Goal: Find specific page/section: Find specific page/section

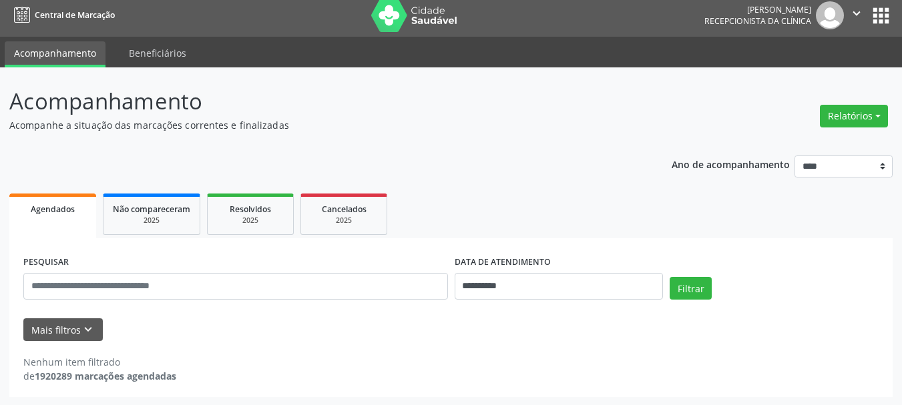
scroll to position [7, 0]
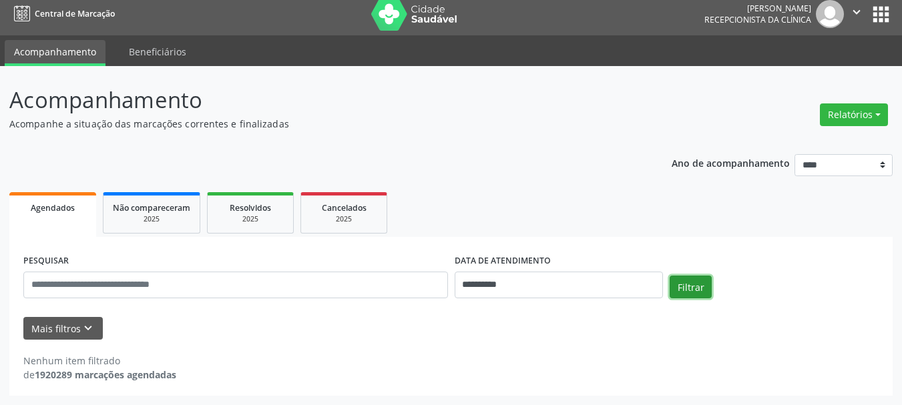
click at [692, 282] on button "Filtrar" at bounding box center [691, 287] width 42 height 23
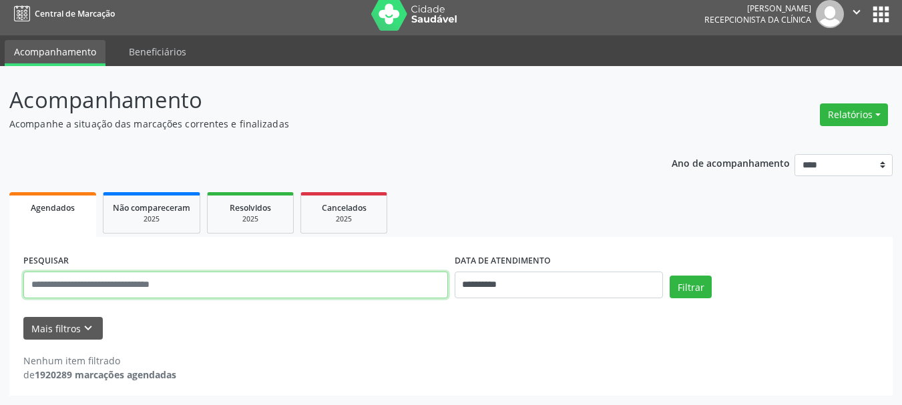
click at [107, 280] on input "text" at bounding box center [235, 285] width 425 height 27
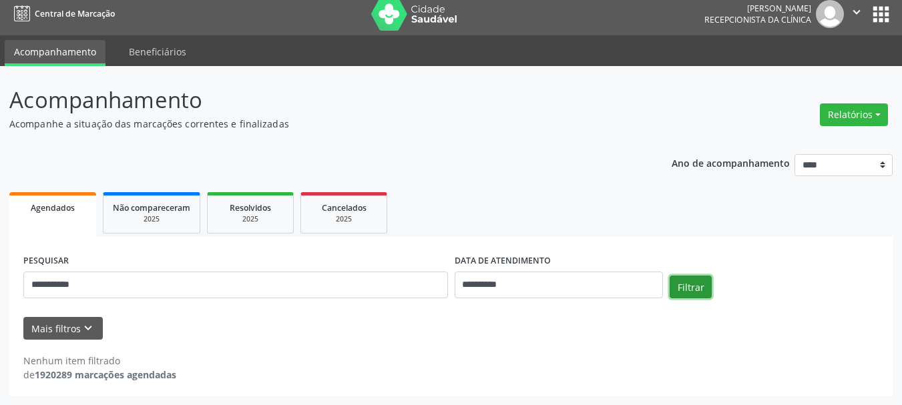
click at [700, 281] on button "Filtrar" at bounding box center [691, 287] width 42 height 23
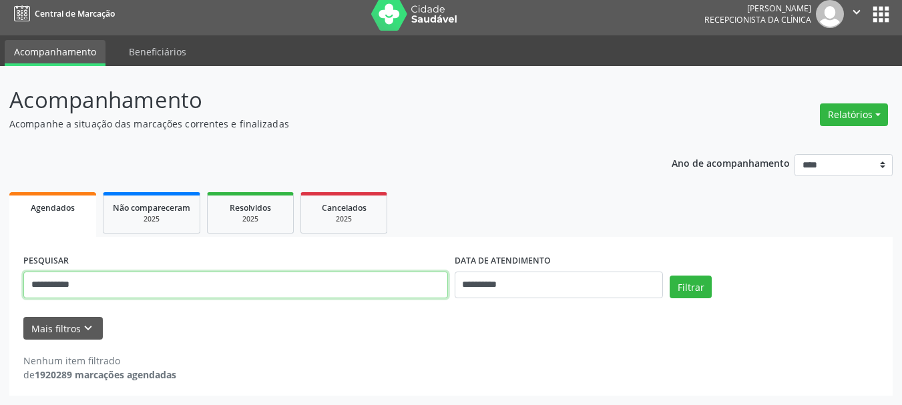
click at [118, 289] on input "**********" at bounding box center [235, 285] width 425 height 27
type input "*"
type input "**********"
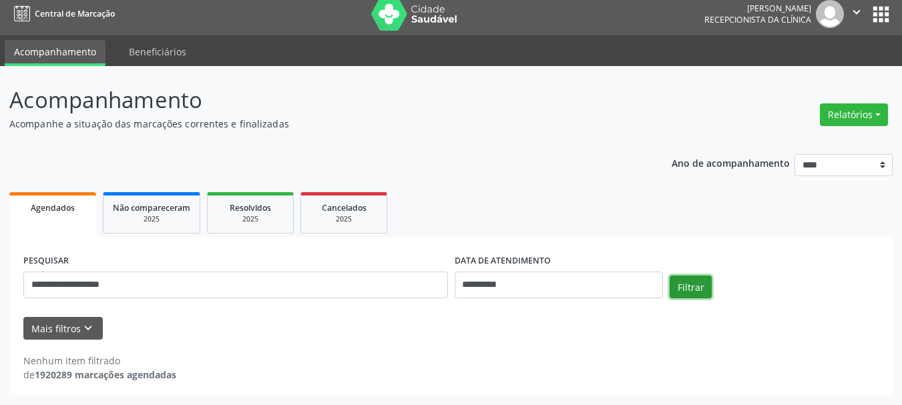
click at [698, 292] on button "Filtrar" at bounding box center [691, 287] width 42 height 23
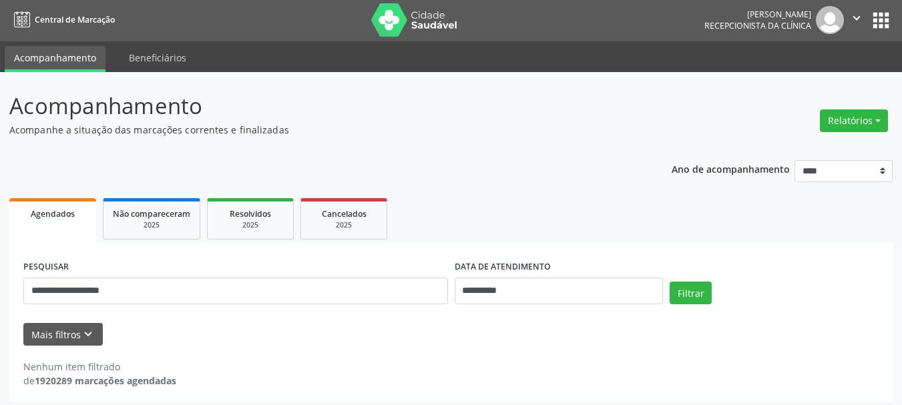
scroll to position [0, 0]
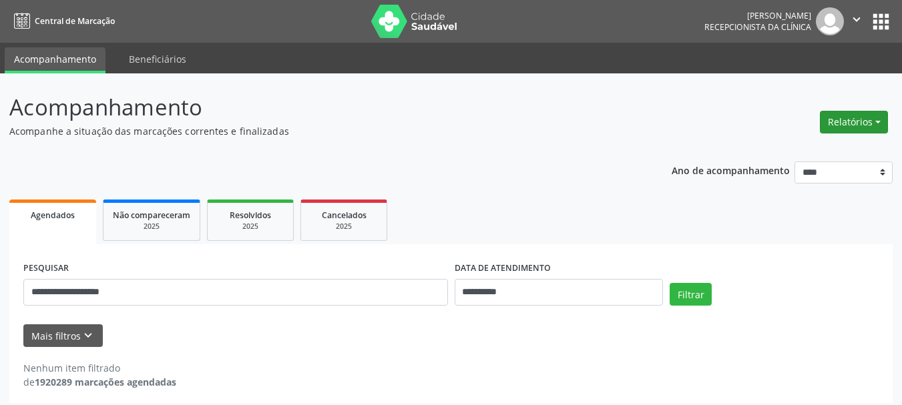
click at [881, 122] on button "Relatórios" at bounding box center [854, 122] width 68 height 23
click at [802, 151] on link "Agendamentos" at bounding box center [817, 151] width 144 height 19
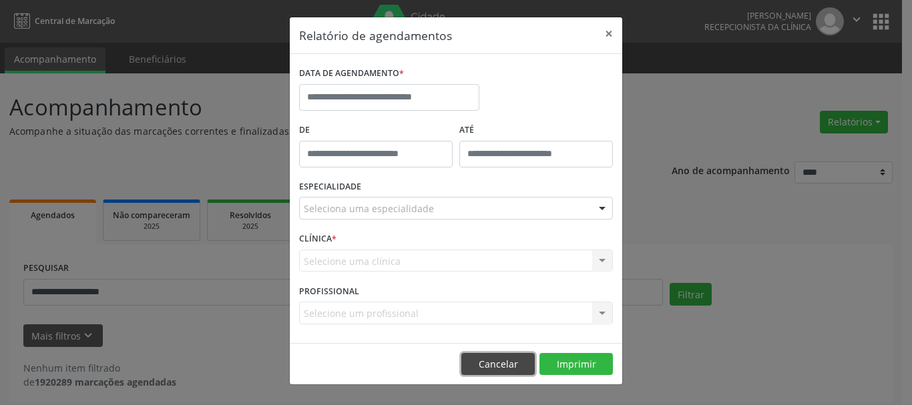
click at [505, 370] on button "Cancelar" at bounding box center [497, 364] width 73 height 23
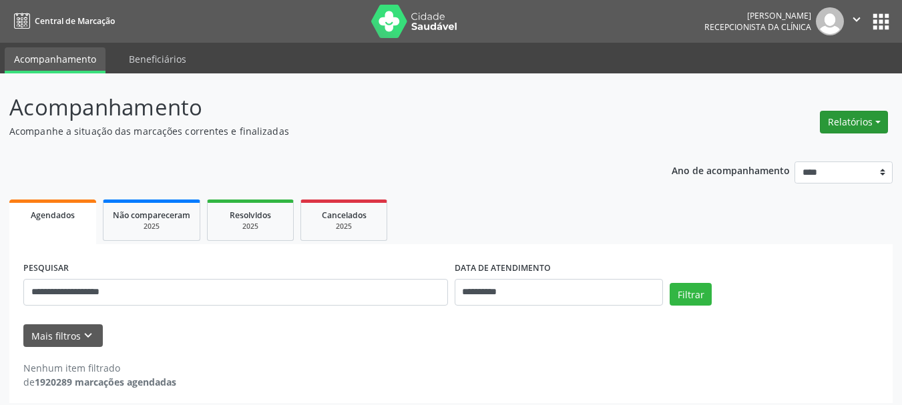
click at [856, 124] on button "Relatórios" at bounding box center [854, 122] width 68 height 23
click at [829, 169] on link "Procedimentos realizados" at bounding box center [817, 169] width 144 height 19
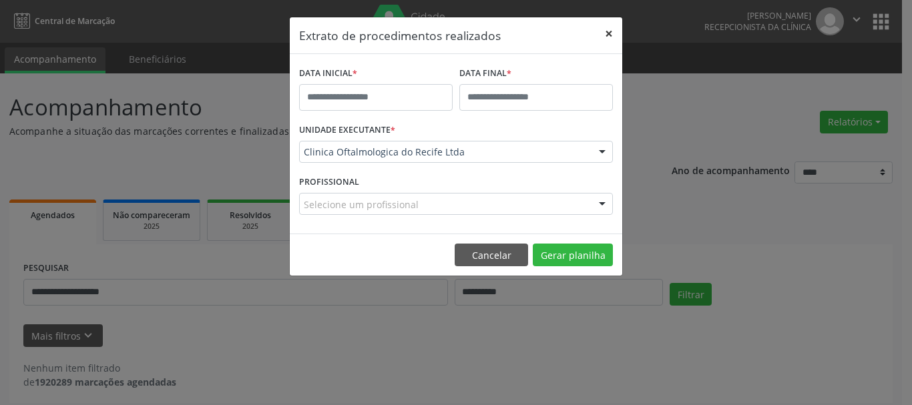
click at [611, 34] on button "×" at bounding box center [609, 33] width 27 height 33
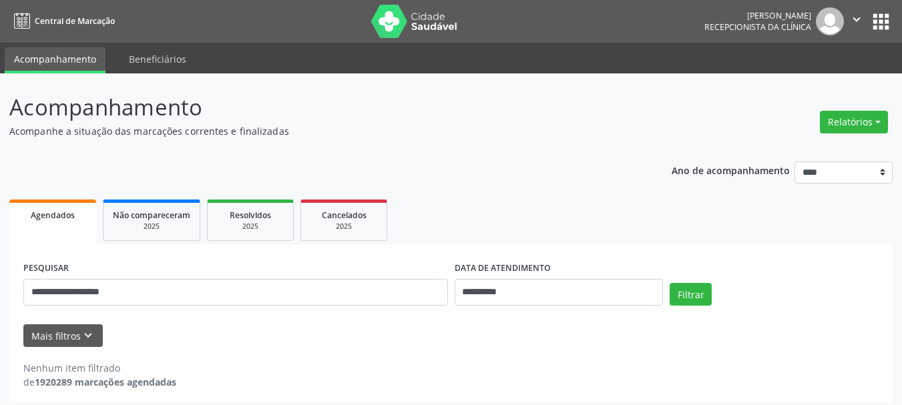
drag, startPoint x: 315, startPoint y: 259, endPoint x: 521, endPoint y: 186, distance: 218.8
click at [317, 259] on div "**********" at bounding box center [235, 286] width 431 height 57
